Goal: Find specific page/section

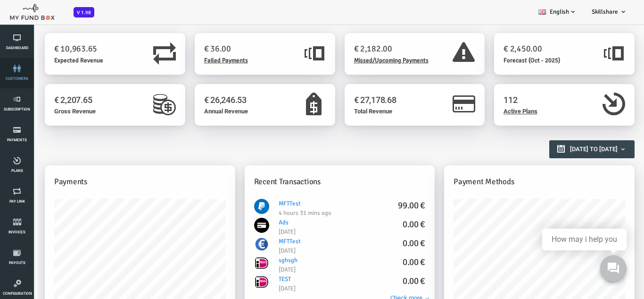
click at [17, 81] on link "customers" at bounding box center [17, 73] width 28 height 30
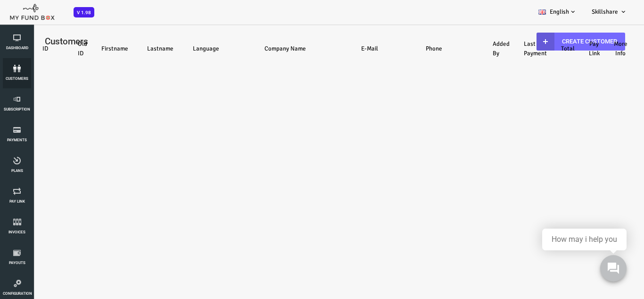
select select "100"
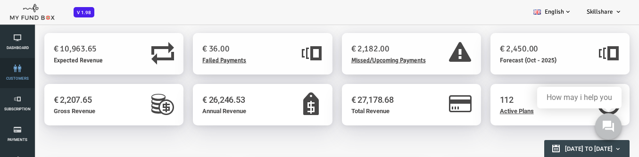
click at [0, 0] on span "customers" at bounding box center [0, 0] width 0 height 0
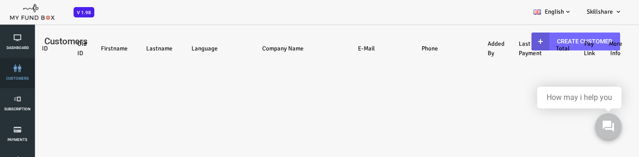
select select "100"
